Goal: Task Accomplishment & Management: Complete application form

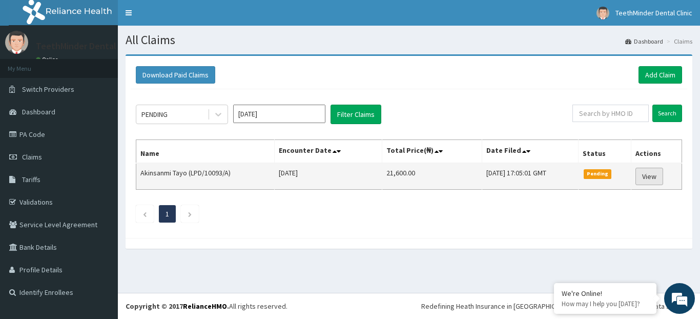
click at [661, 173] on link "View" at bounding box center [649, 176] width 28 height 17
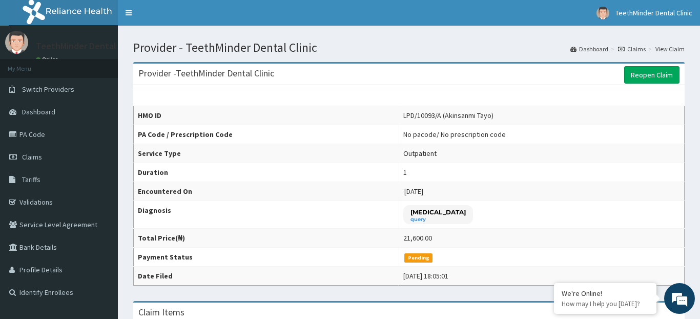
scroll to position [13, 0]
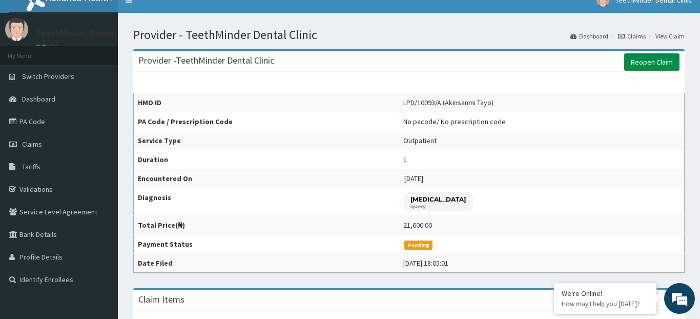
click at [640, 61] on link "Reopen Claim" at bounding box center [651, 61] width 55 height 17
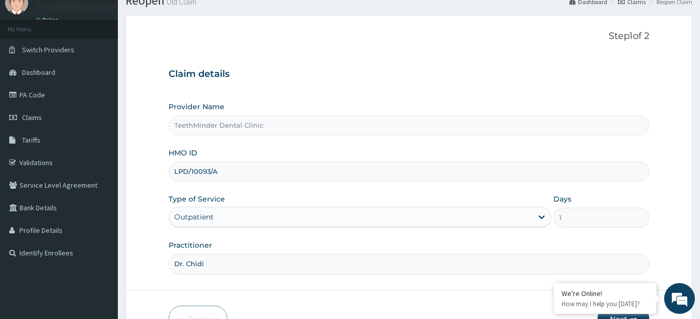
scroll to position [102, 0]
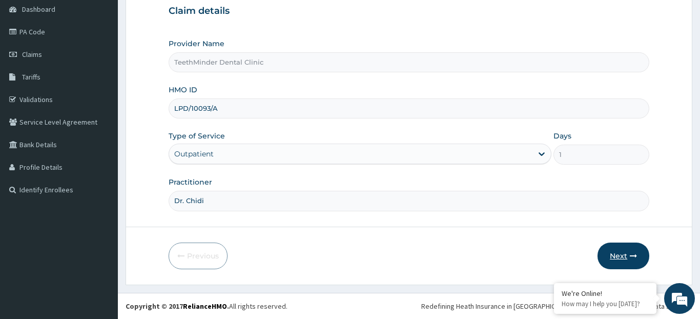
click at [621, 248] on button "Next" at bounding box center [624, 255] width 52 height 27
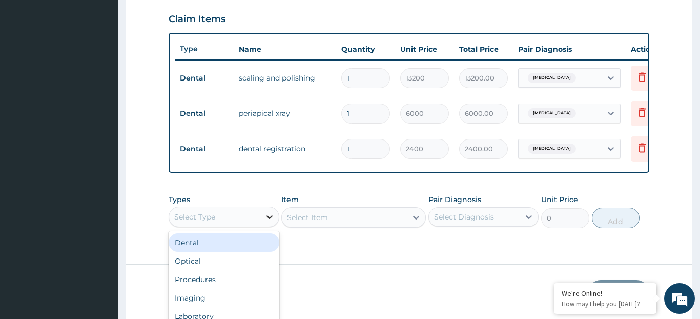
scroll to position [29, 0]
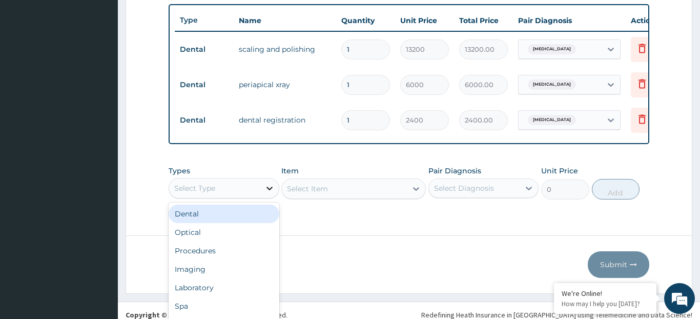
click at [272, 198] on div "option Dental focused, 1 of 10. 10 results available. Use Up and Down to choose…" at bounding box center [224, 188] width 111 height 20
click at [250, 215] on div "Dental" at bounding box center [224, 213] width 111 height 18
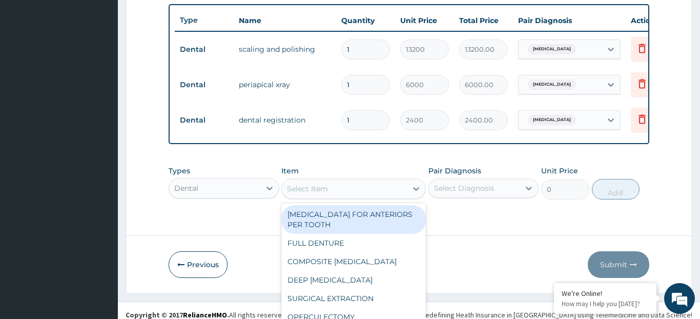
scroll to position [29, 0]
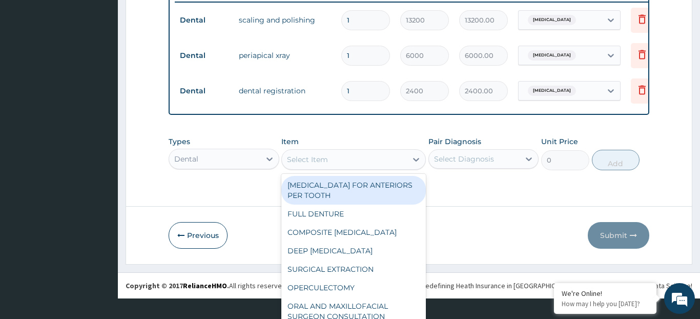
click at [335, 170] on div "option ROOT CANAL TREATMENT FOR ANTERIORS PER TOOTH focused, 1 of 41. 41 result…" at bounding box center [353, 159] width 145 height 20
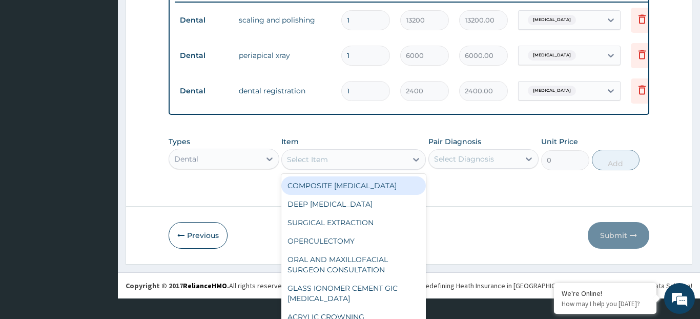
scroll to position [54, 0]
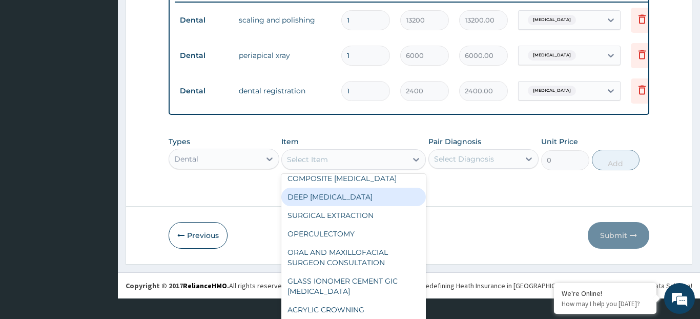
click at [341, 206] on div "DEEP SCALING AND ROOT PLANING" at bounding box center [353, 197] width 145 height 18
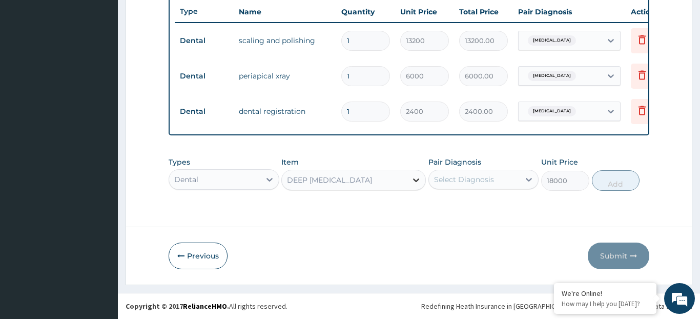
scroll to position [29, 0]
click at [412, 181] on div "option DEEP SCALING AND ROOT PLANING, selected. Select is focused ,type to refi…" at bounding box center [353, 180] width 145 height 20
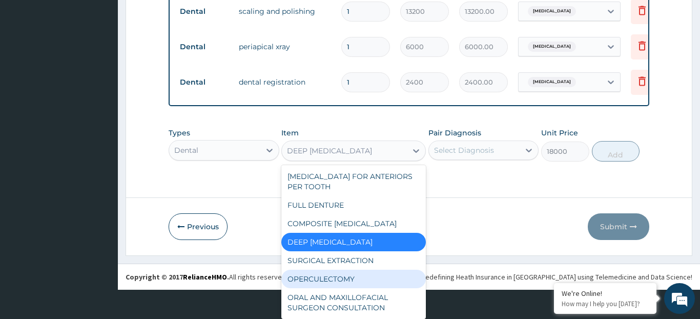
click at [404, 288] on div "OPERCULECTOMY" at bounding box center [353, 279] width 145 height 18
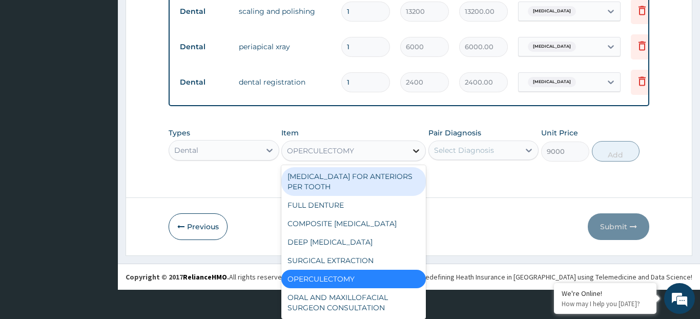
click at [412, 161] on div "option OPERCULECTOMY, selected. option ROOT CANAL TREATMENT FOR ANTERIORS PER T…" at bounding box center [353, 150] width 145 height 20
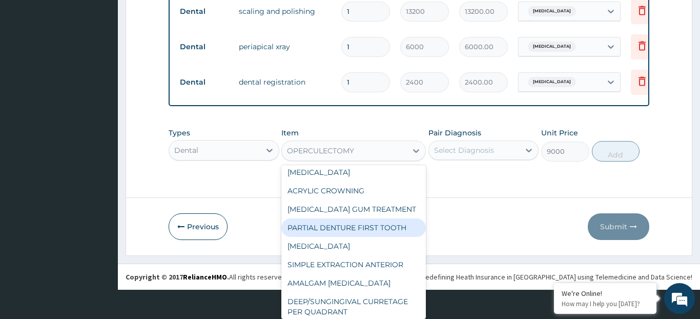
scroll to position [165, 0]
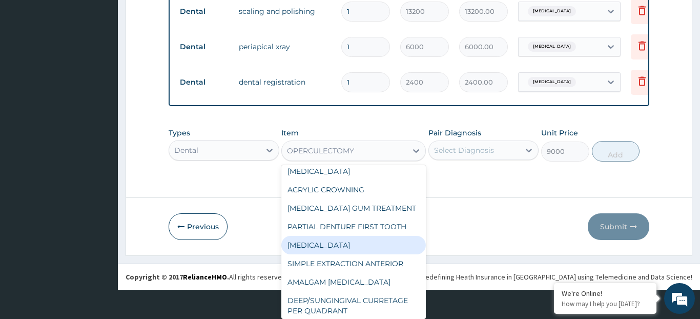
click at [407, 254] on div "INCISION AND DRAINAGE" at bounding box center [353, 245] width 145 height 18
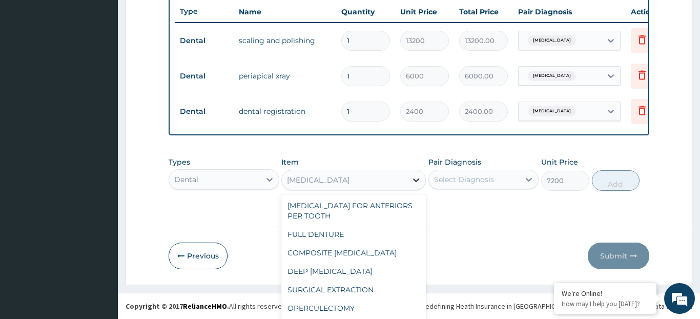
scroll to position [29, 0]
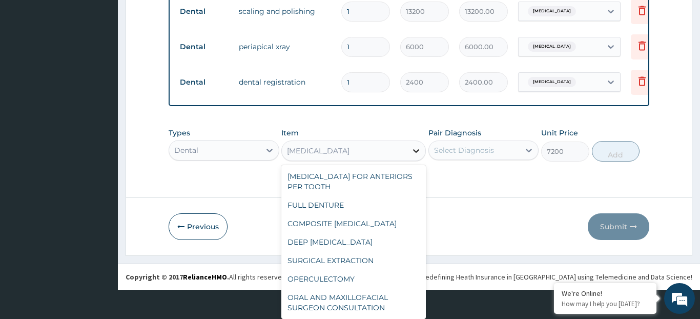
click at [417, 161] on div "option INCISION AND DRAINAGE, selected. option INCISION AND DRAINAGE selected, …" at bounding box center [353, 150] width 145 height 20
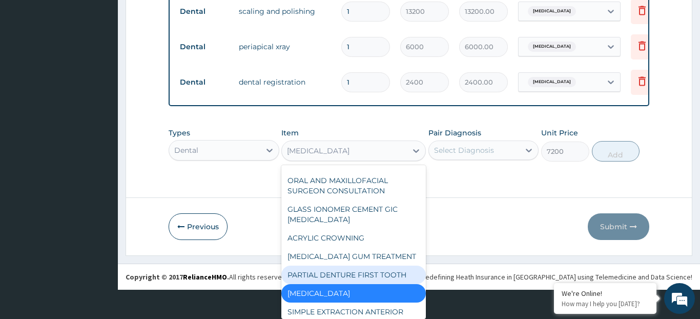
scroll to position [131, 0]
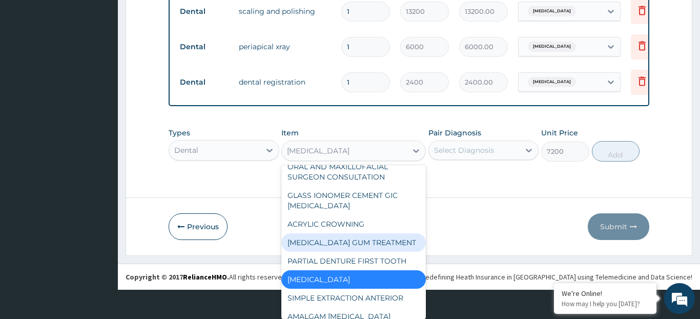
click at [386, 252] on div "PERIODONTAL GUM TREATMENT" at bounding box center [353, 242] width 145 height 18
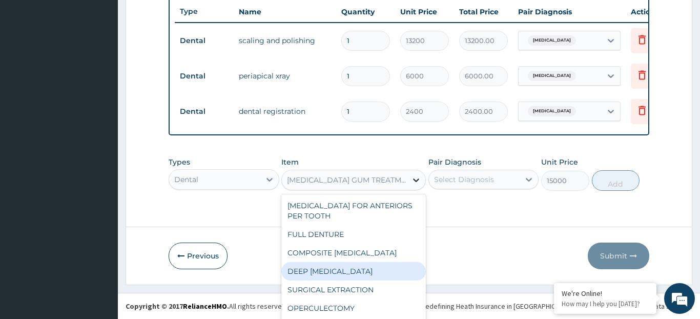
scroll to position [29, 0]
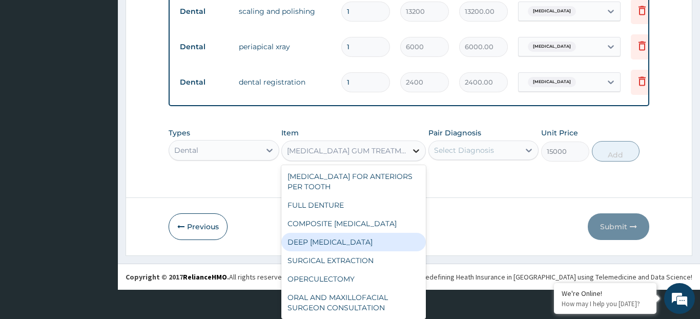
click at [416, 161] on div "option PERIODONTAL GUM TREATMENT, selected. option DEEP SCALING AND ROOT PLANIN…" at bounding box center [353, 150] width 145 height 20
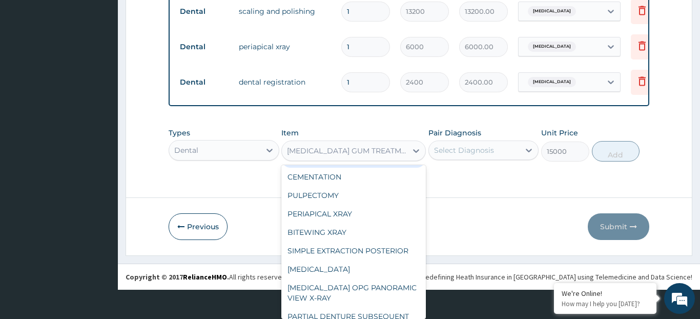
scroll to position [374, 0]
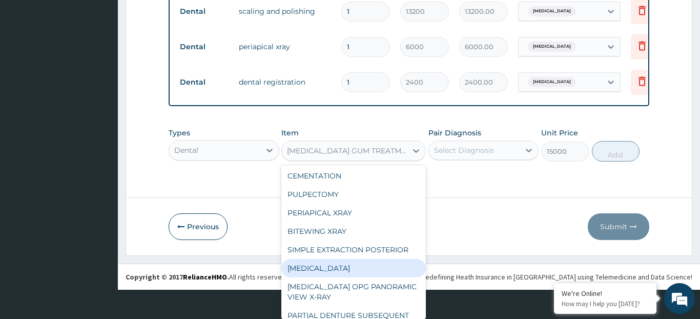
click at [405, 273] on div "GINGIVECTOMY" at bounding box center [353, 268] width 145 height 18
type input "7800"
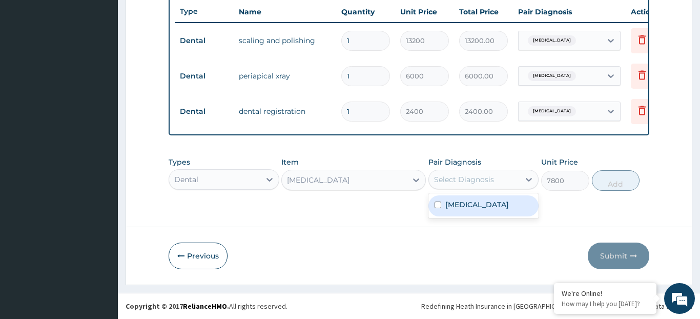
click at [484, 178] on div "Select Diagnosis" at bounding box center [464, 179] width 60 height 10
click at [491, 204] on label "Periodontitis" at bounding box center [477, 204] width 64 height 10
checkbox input "true"
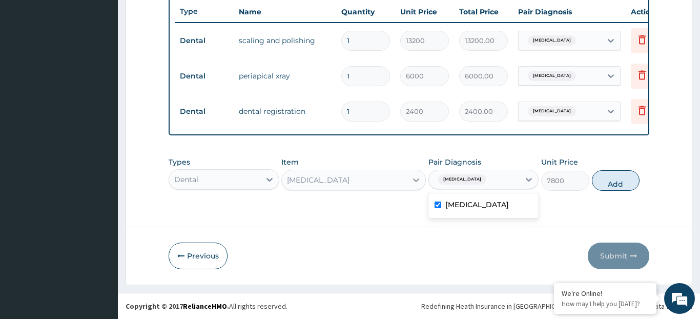
click at [414, 179] on div "GINGIVECTOMY" at bounding box center [353, 180] width 145 height 20
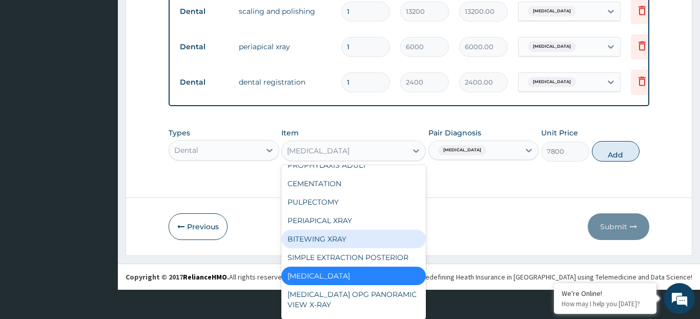
scroll to position [371, 0]
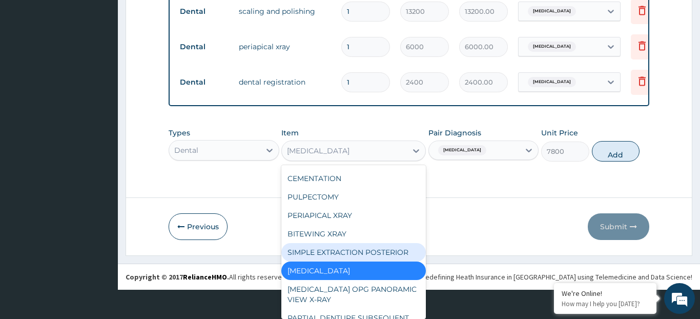
click at [396, 261] on div "SIMPLE EXTRACTION POSTERIOR" at bounding box center [353, 252] width 145 height 18
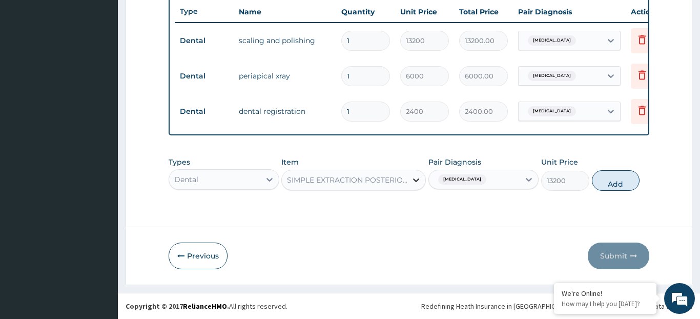
click at [418, 178] on div "option SIMPLE EXTRACTION POSTERIOR, selected. Select is focused ,type to refine…" at bounding box center [353, 180] width 145 height 20
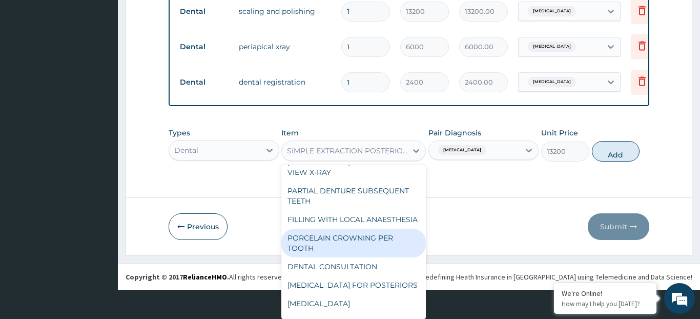
scroll to position [501, 0]
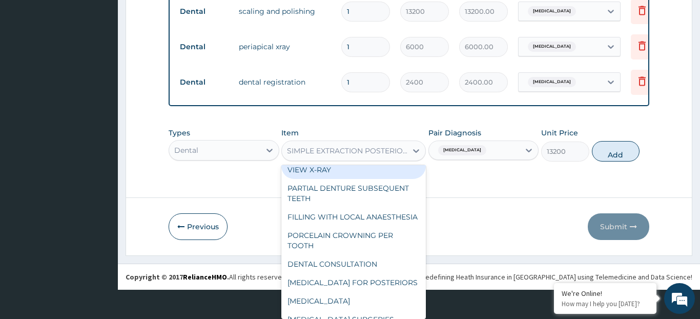
click at [354, 179] on div "ORTHOPANTOMOGRAM OPG PANORAMIC VIEW X-RAY" at bounding box center [353, 164] width 145 height 29
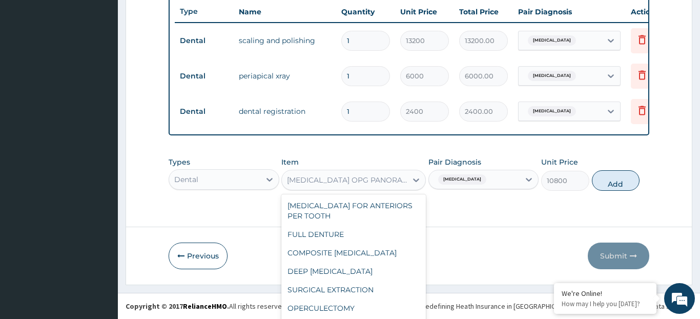
scroll to position [29, 0]
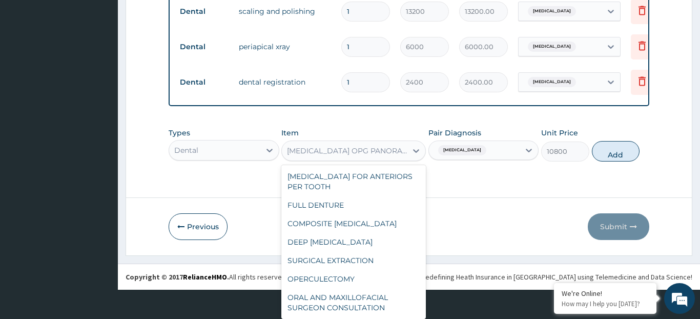
click at [356, 161] on div "option ORTHOPANTOMOGRAM OPG PANORAMIC VIEW X-RAY, selected. option CEMENTATION …" at bounding box center [353, 150] width 145 height 20
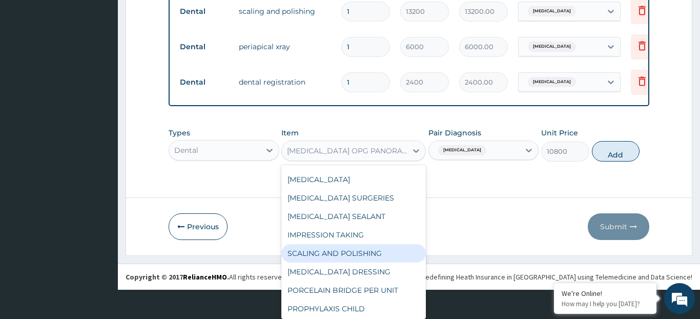
scroll to position [625, 0]
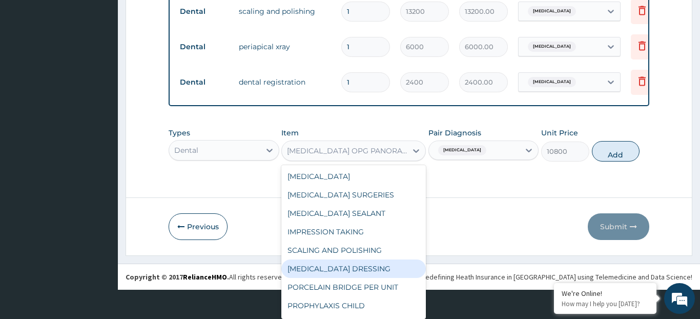
click at [378, 278] on div "PERIODONTAL DRESSING" at bounding box center [353, 268] width 145 height 18
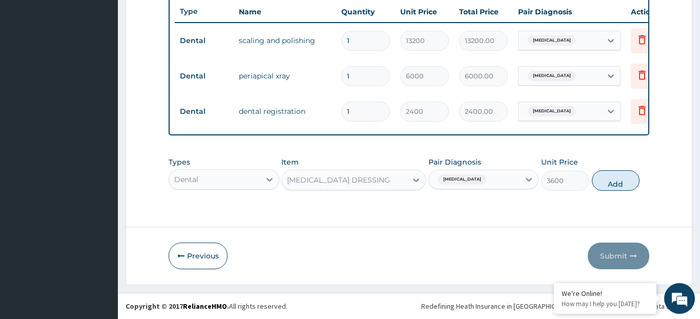
scroll to position [29, 0]
click at [381, 178] on div "option PERIODONTAL DRESSING, selected. Select is focused ,type to refine list, …" at bounding box center [353, 180] width 145 height 20
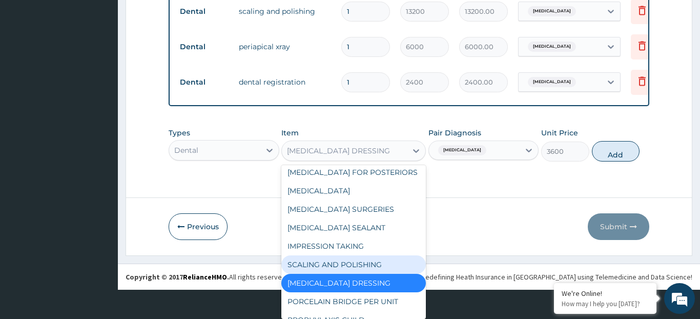
scroll to position [699, 0]
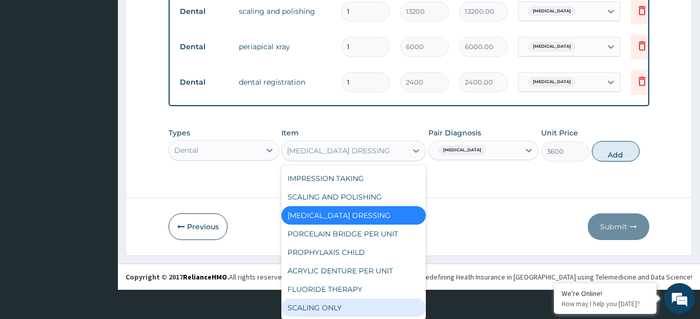
click at [384, 306] on div "SCALING ONLY" at bounding box center [353, 307] width 145 height 18
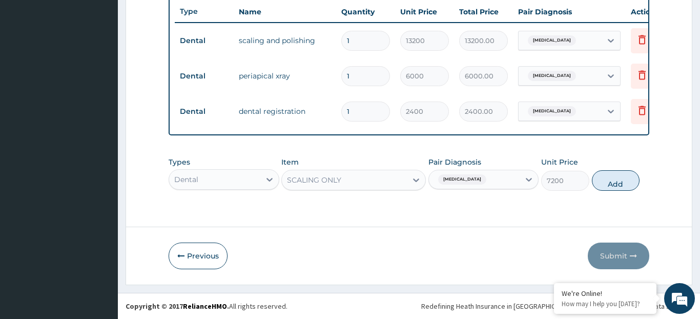
scroll to position [29, 0]
click at [363, 175] on div "option SCALING ONLY, selected. Select is focused ,type to refine list, press Do…" at bounding box center [353, 180] width 145 height 20
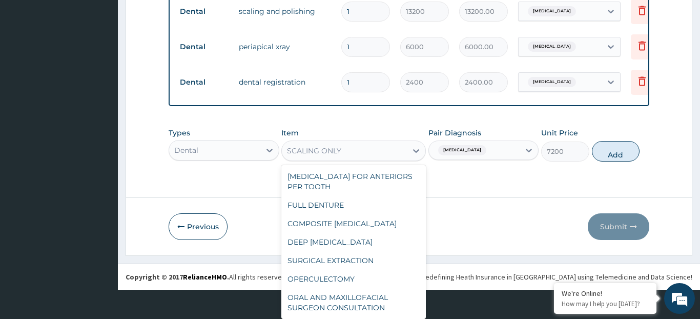
scroll to position [699, 0]
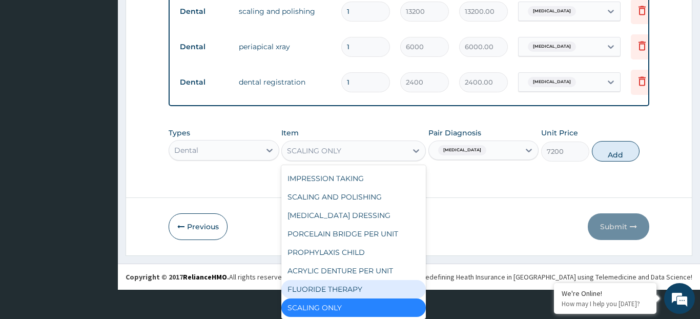
click at [378, 285] on div "FLUORIDE THERAPY" at bounding box center [353, 289] width 145 height 18
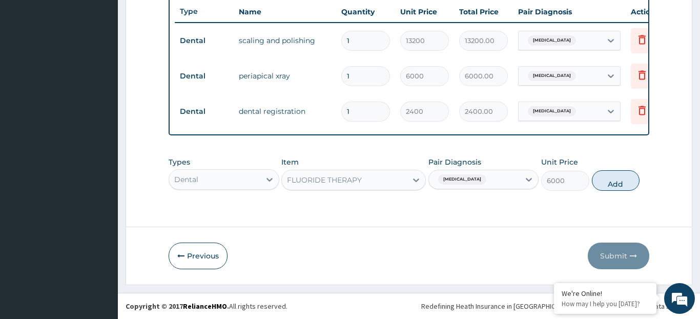
scroll to position [29, 0]
click at [387, 180] on div "option FLUORIDE THERAPY, selected. Select is focused ,type to refine list, pres…" at bounding box center [353, 180] width 145 height 20
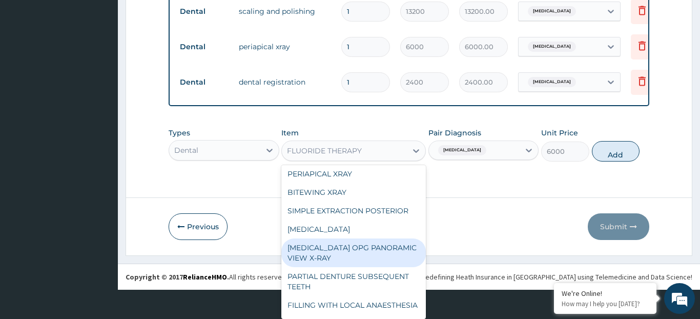
scroll to position [409, 0]
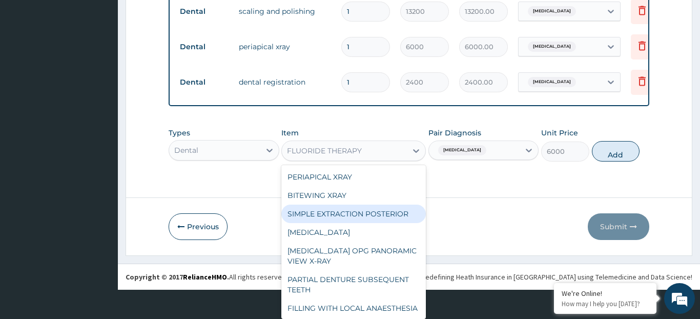
click at [388, 223] on div "SIMPLE EXTRACTION POSTERIOR" at bounding box center [353, 213] width 145 height 18
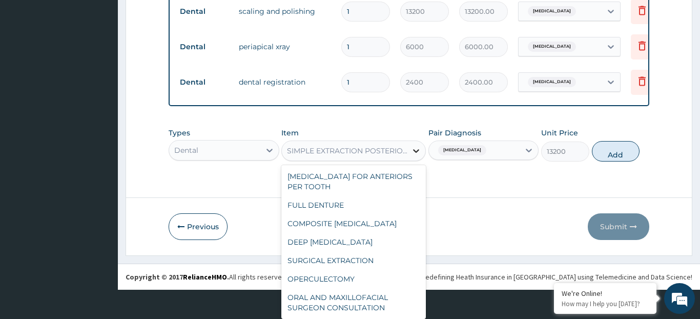
click at [419, 161] on div "option SIMPLE EXTRACTION POSTERIOR, selected. option SIMPLE EXTRACTION POSTERIO…" at bounding box center [353, 150] width 145 height 20
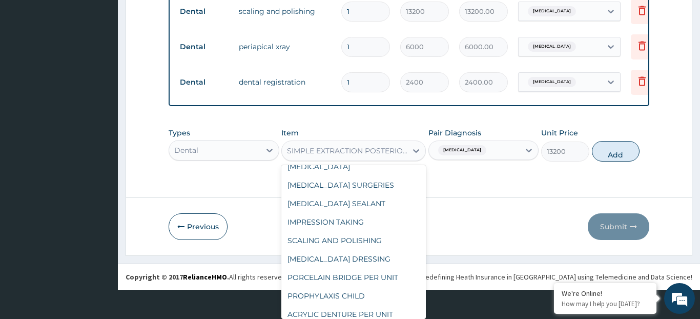
scroll to position [639, 0]
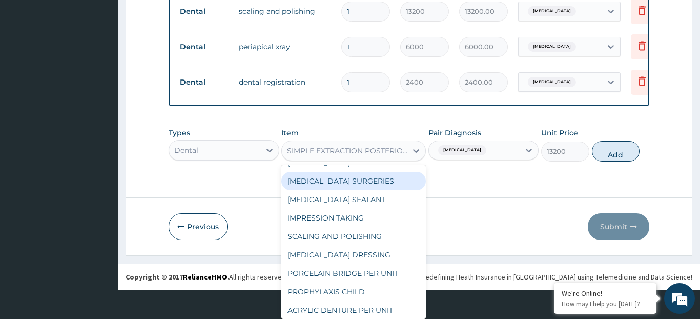
click at [377, 190] on div "THIRD MOLAR SURGERIES" at bounding box center [353, 181] width 145 height 18
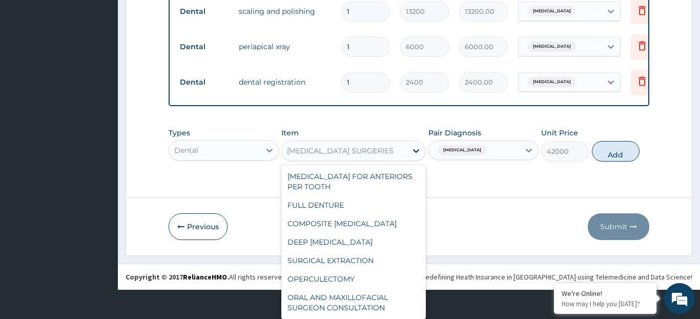
click at [417, 161] on div "option THIRD MOLAR SURGERIES, selected. option PARTIAL DENTURE SUBSEQUENT TEETH…" at bounding box center [353, 150] width 145 height 20
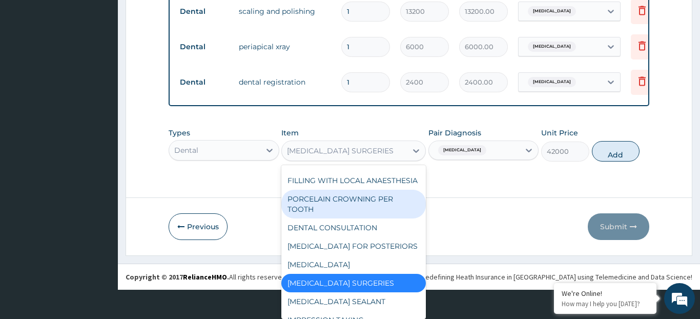
click at [414, 205] on div "PORCELAIN CROWNING PER TOOTH" at bounding box center [353, 204] width 145 height 29
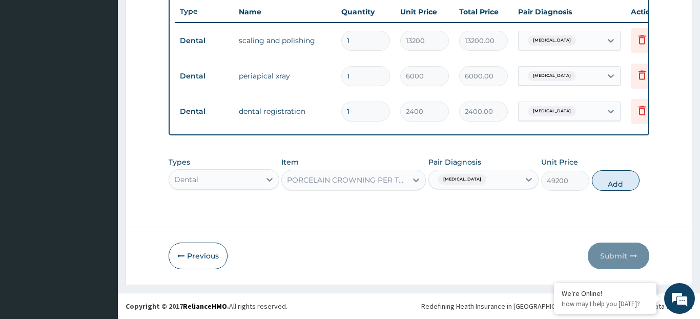
scroll to position [0, 0]
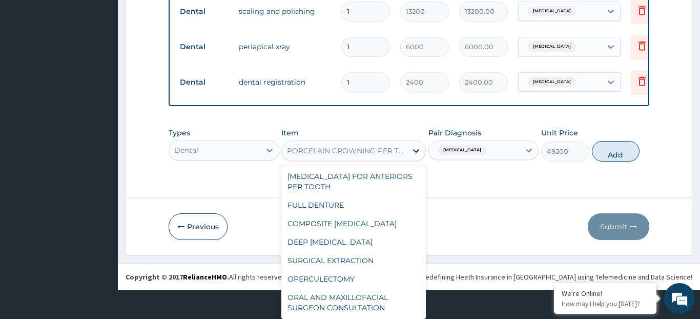
click at [415, 161] on div "option PORCELAIN CROWNING PER TOOTH, selected. option SIMPLE EXTRACTION POSTERI…" at bounding box center [353, 150] width 145 height 20
click at [389, 226] on div "COMPOSITE DENTAL FILLING" at bounding box center [353, 223] width 145 height 18
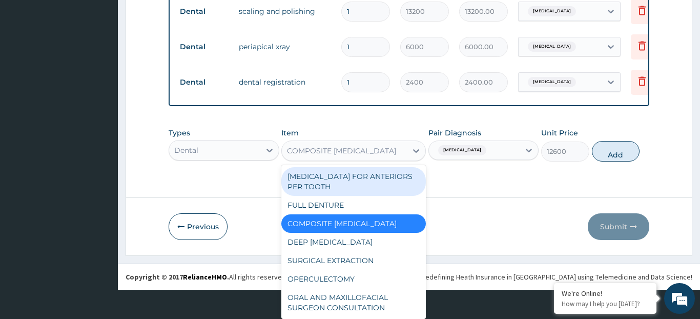
click at [406, 161] on div "option COMPOSITE DENTAL FILLING, selected. option ROOT CANAL TREATMENT FOR ANTE…" at bounding box center [353, 150] width 145 height 20
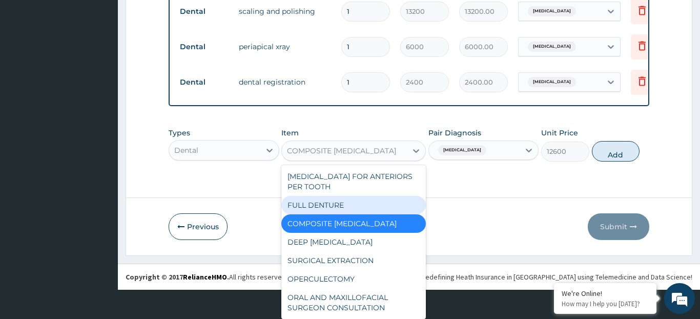
click at [401, 202] on div "FULL DENTURE" at bounding box center [353, 205] width 145 height 18
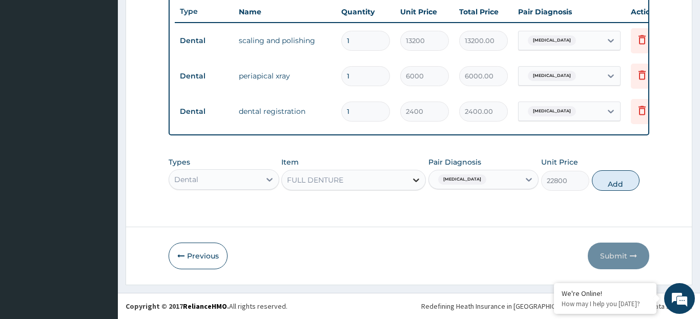
click at [413, 176] on div "option FULL DENTURE, selected. Select is focused ,type to refine list, press Do…" at bounding box center [353, 180] width 145 height 20
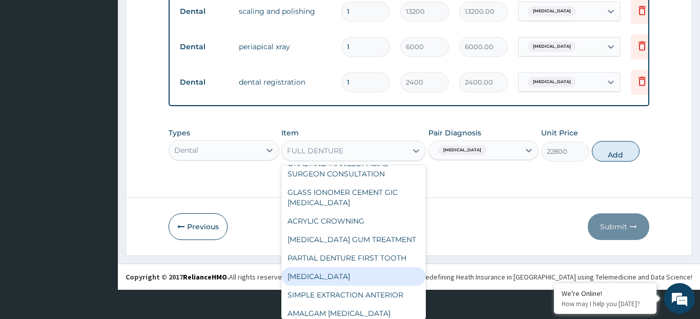
scroll to position [151, 0]
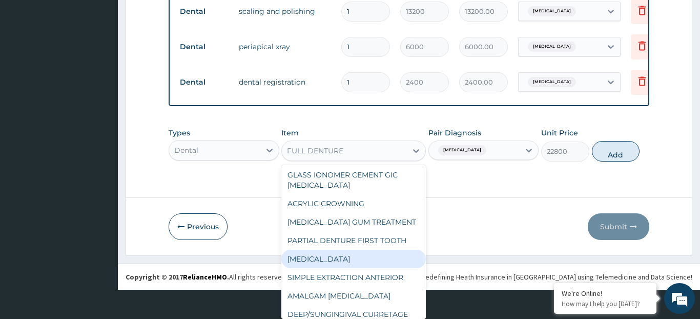
click at [387, 268] on div "INCISION AND DRAINAGE" at bounding box center [353, 259] width 145 height 18
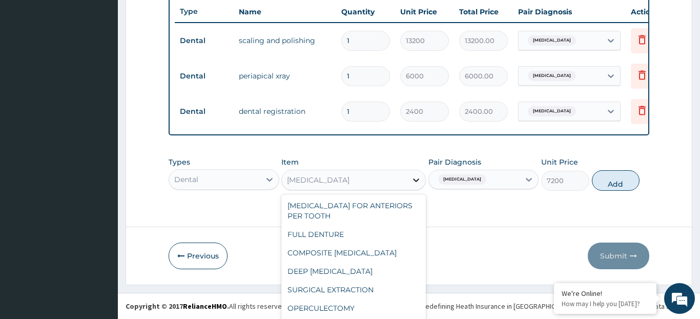
scroll to position [29, 0]
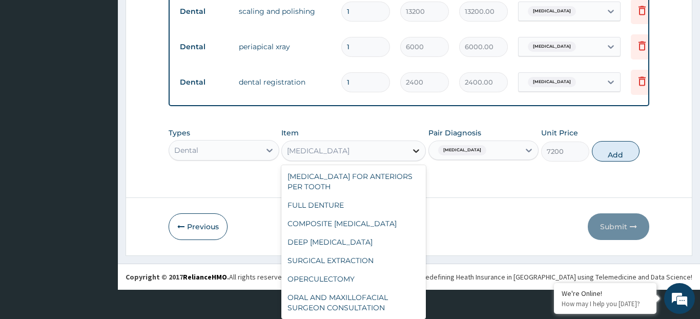
click at [418, 161] on div "option INCISION AND DRAINAGE, selected. option INCISION AND DRAINAGE selected, …" at bounding box center [353, 150] width 145 height 20
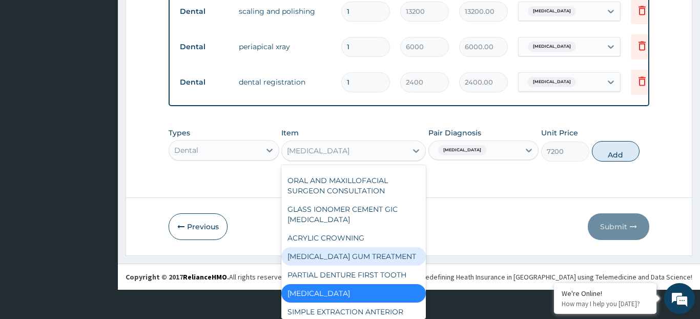
click at [399, 262] on div "PERIODONTAL GUM TREATMENT" at bounding box center [353, 256] width 145 height 18
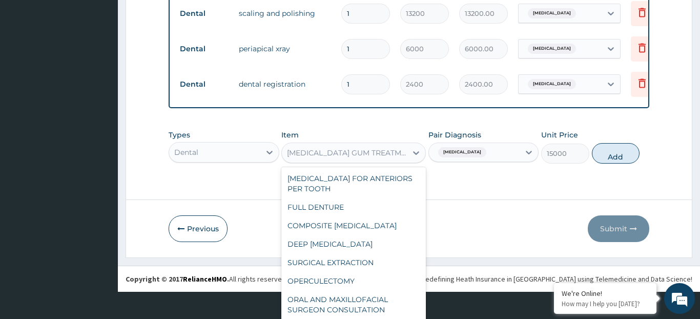
click at [398, 163] on div "option PERIODONTAL GUM TREATMENT, selected. option PERIODONTAL GUM TREATMENT se…" at bounding box center [353, 152] width 145 height 20
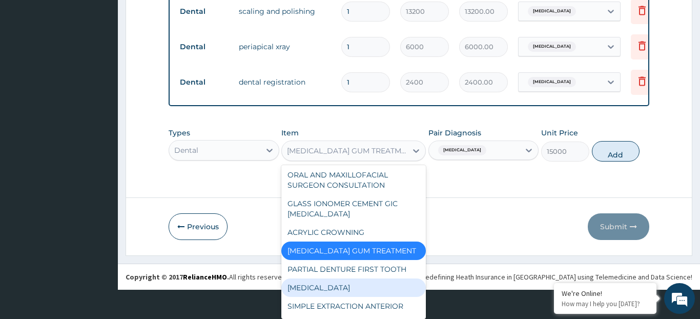
scroll to position [156, 0]
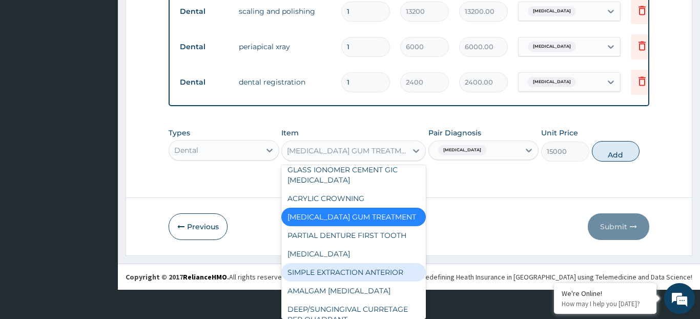
click at [385, 280] on div "SIMPLE EXTRACTION ANTERIOR" at bounding box center [353, 272] width 145 height 18
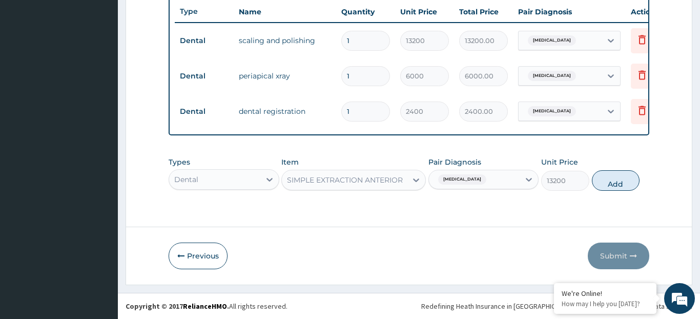
click at [401, 178] on div "option SIMPLE EXTRACTION ANTERIOR, selected. Select is focused ,type to refine …" at bounding box center [353, 180] width 145 height 20
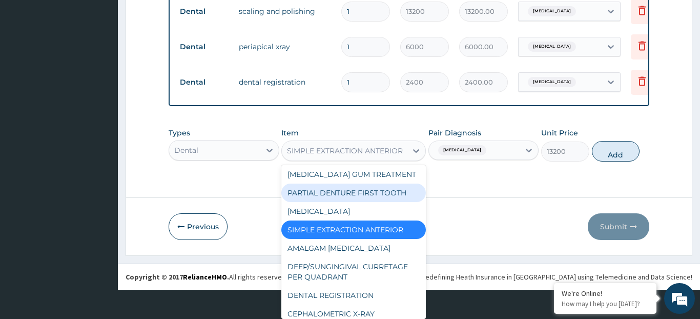
scroll to position [202, 0]
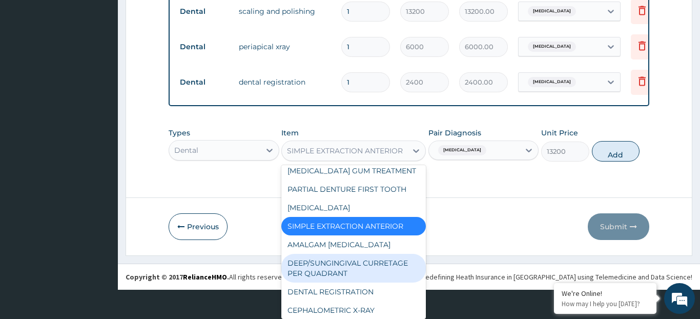
click at [385, 271] on div "DEEP/SUNGINGIVAL CURRETAGE PER QUADRANT" at bounding box center [353, 268] width 145 height 29
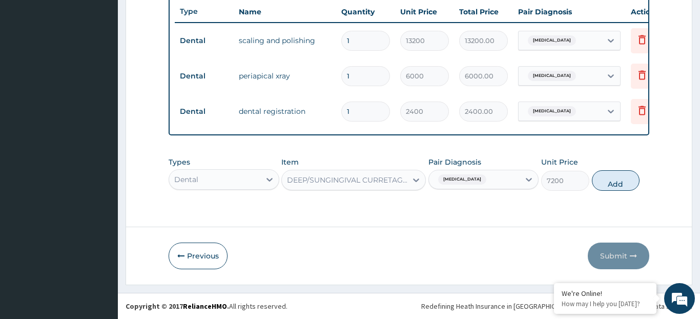
scroll to position [0, 0]
click at [385, 186] on div "option DEEP/SUNGINGIVAL CURRETAGE PER QUADRANT, selected. Select is focused ,ty…" at bounding box center [353, 180] width 145 height 20
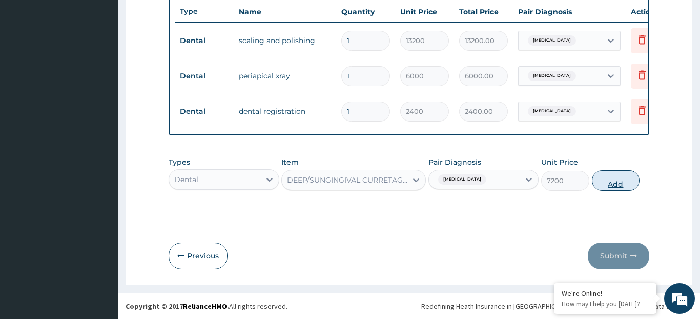
click at [611, 179] on button "Add" at bounding box center [616, 180] width 48 height 20
type input "0"
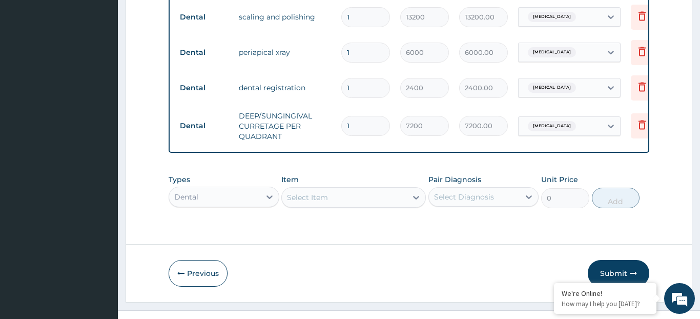
scroll to position [427, 0]
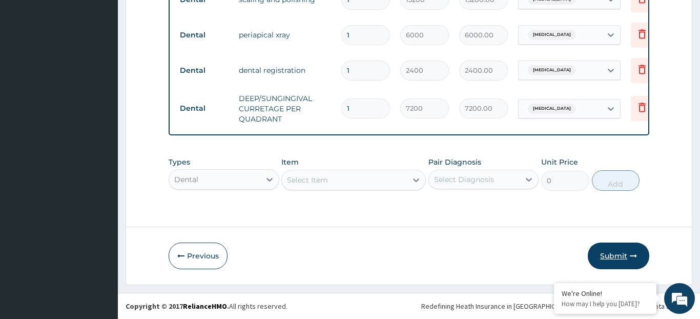
click at [616, 254] on button "Submit" at bounding box center [618, 255] width 61 height 27
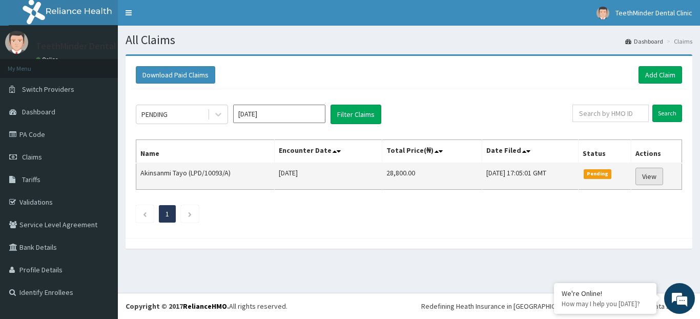
click at [660, 174] on link "View" at bounding box center [649, 176] width 28 height 17
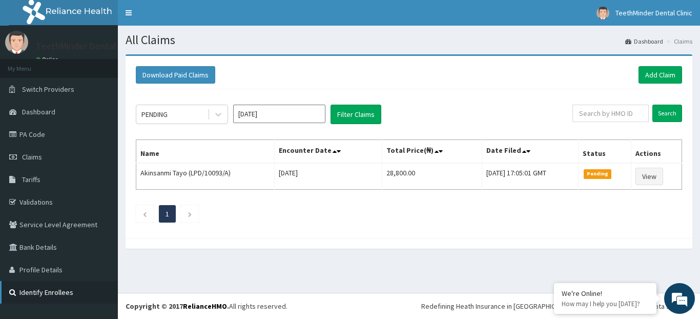
click at [97, 291] on link "Identify Enrollees" at bounding box center [59, 292] width 118 height 23
